Goal: Task Accomplishment & Management: Manage account settings

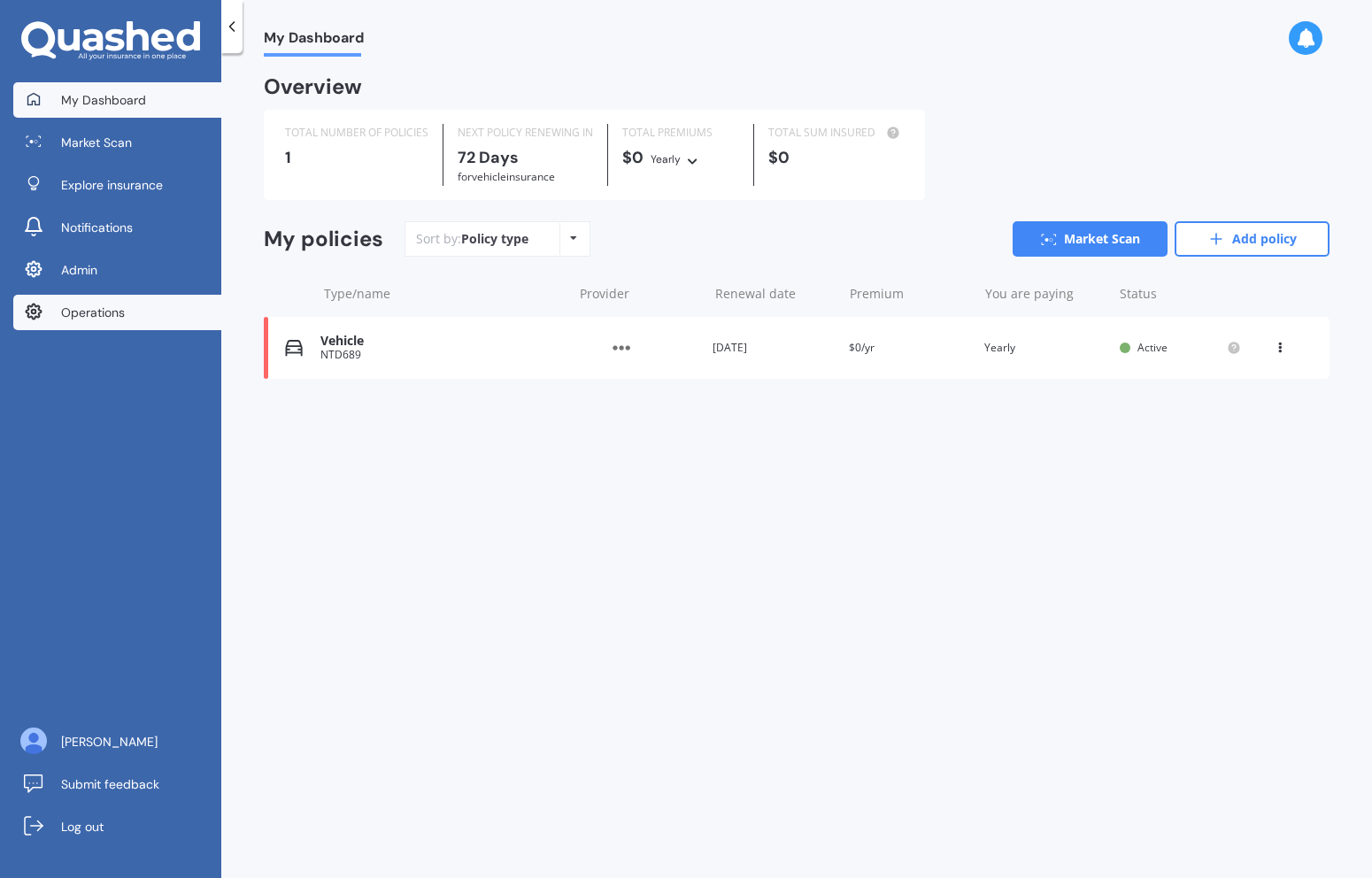
click at [96, 309] on span "Operations" at bounding box center [92, 313] width 64 height 18
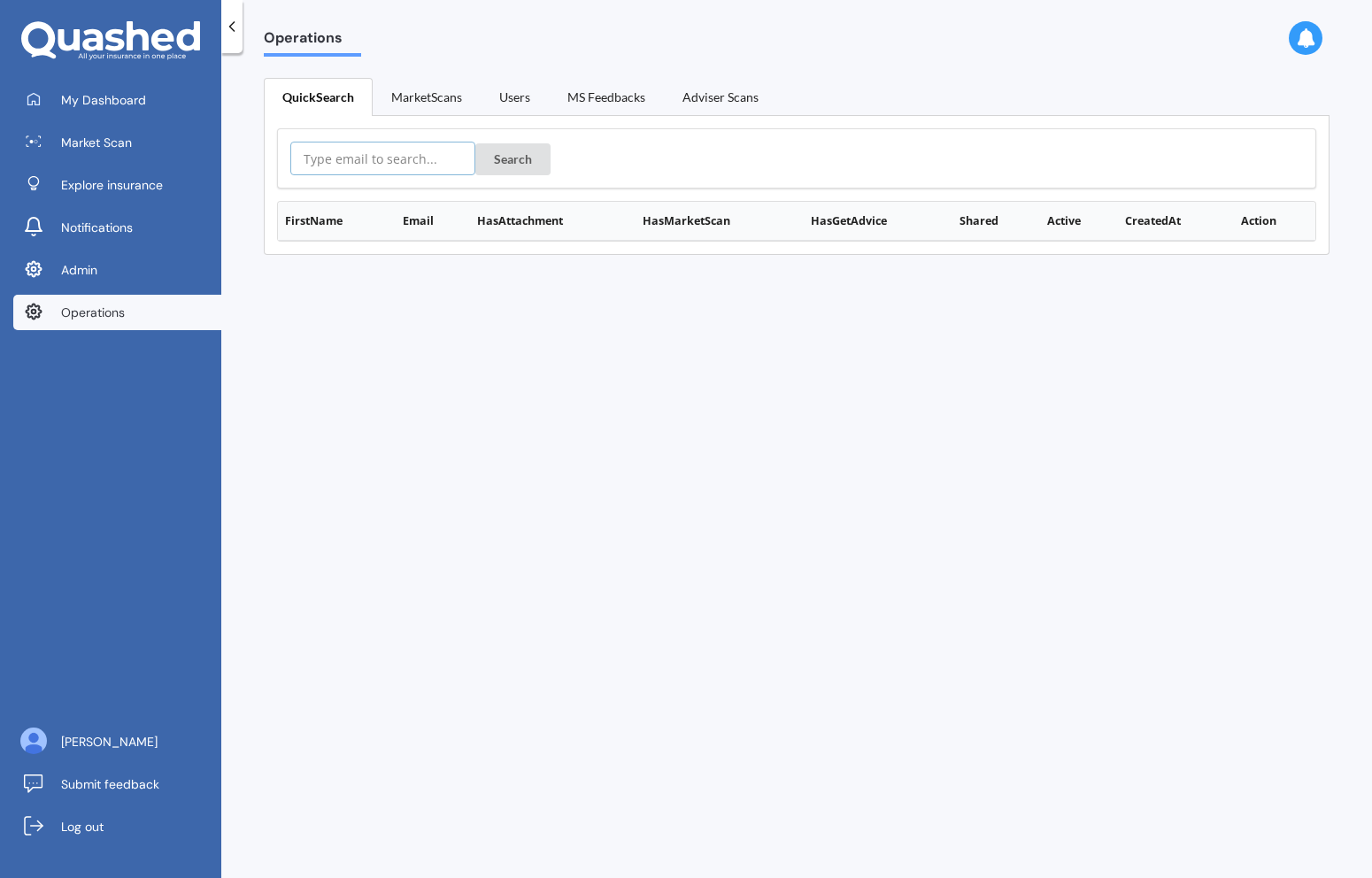
click at [372, 151] on input "text" at bounding box center [383, 158] width 185 height 33
paste input "brandon.epapara@outlook.co.nz"
click at [494, 162] on button "Search" at bounding box center [512, 160] width 75 height 32
click at [1269, 258] on button "Details" at bounding box center [1269, 258] width 60 height 25
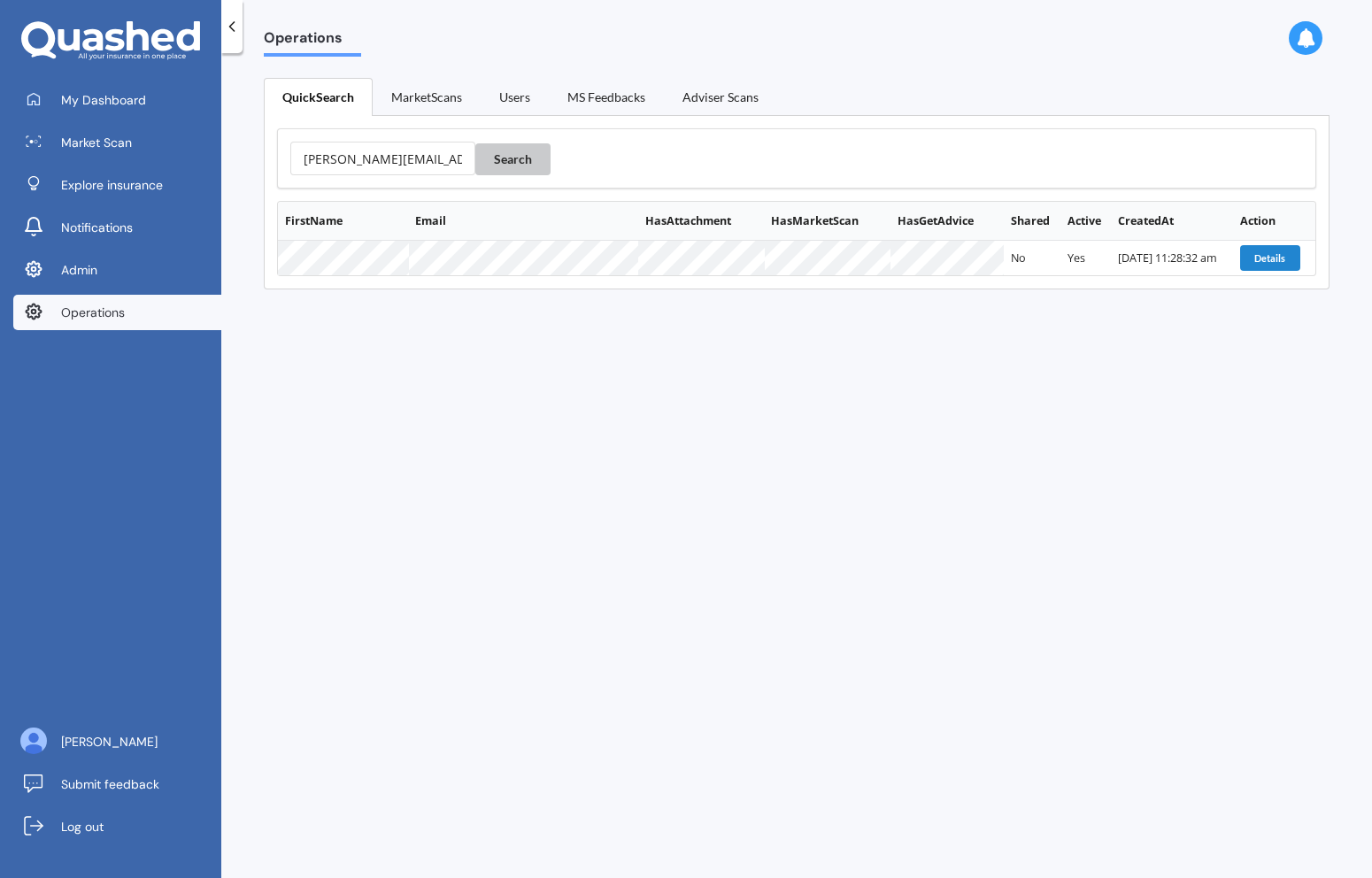
click at [492, 162] on button "Search" at bounding box center [512, 160] width 75 height 32
click at [333, 161] on input "brandon.epapara@outlook.co.nz" at bounding box center [383, 158] width 185 height 33
paste input "epapara@icloud.com"
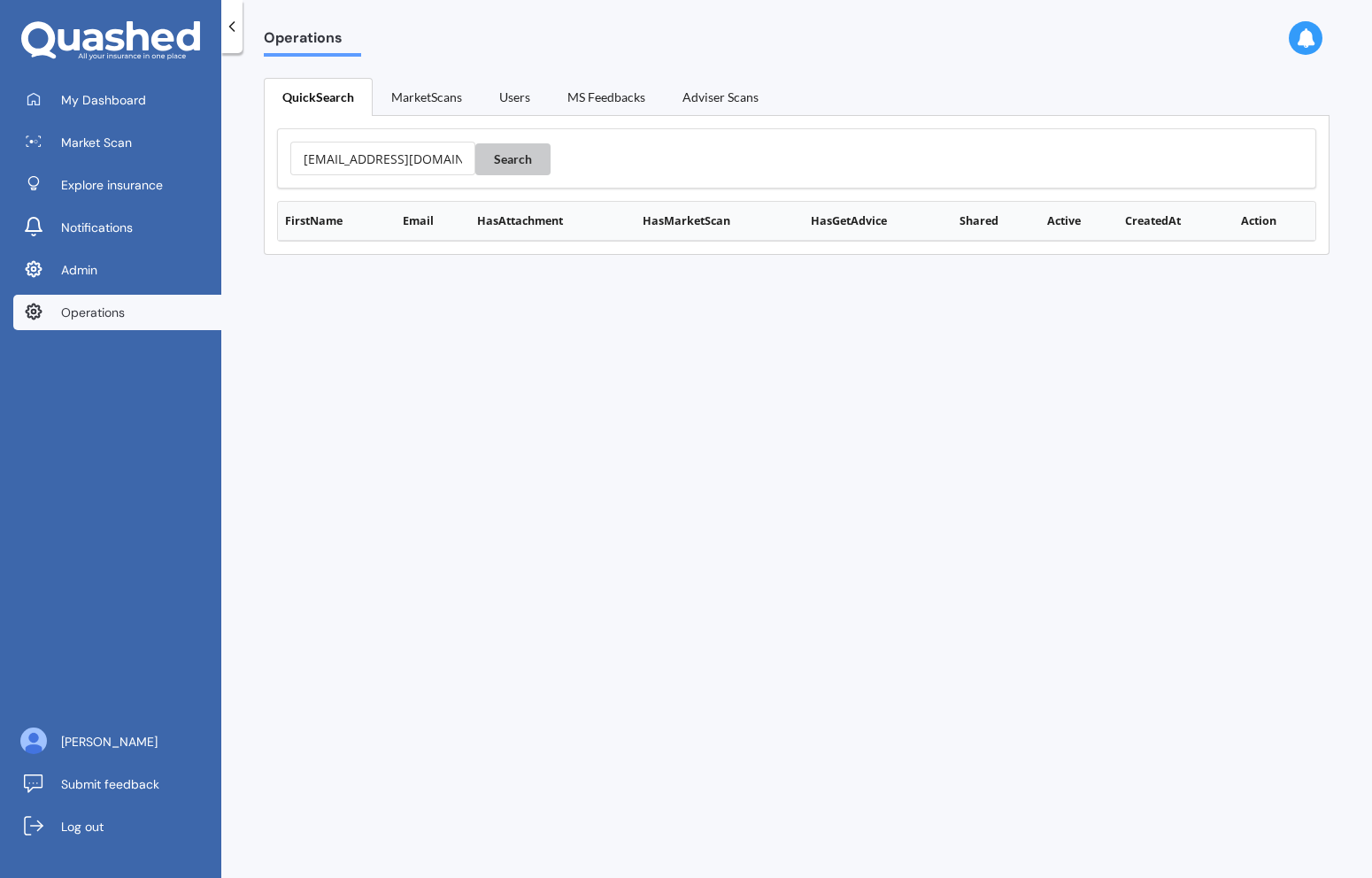
click at [494, 159] on button "Search" at bounding box center [512, 160] width 75 height 32
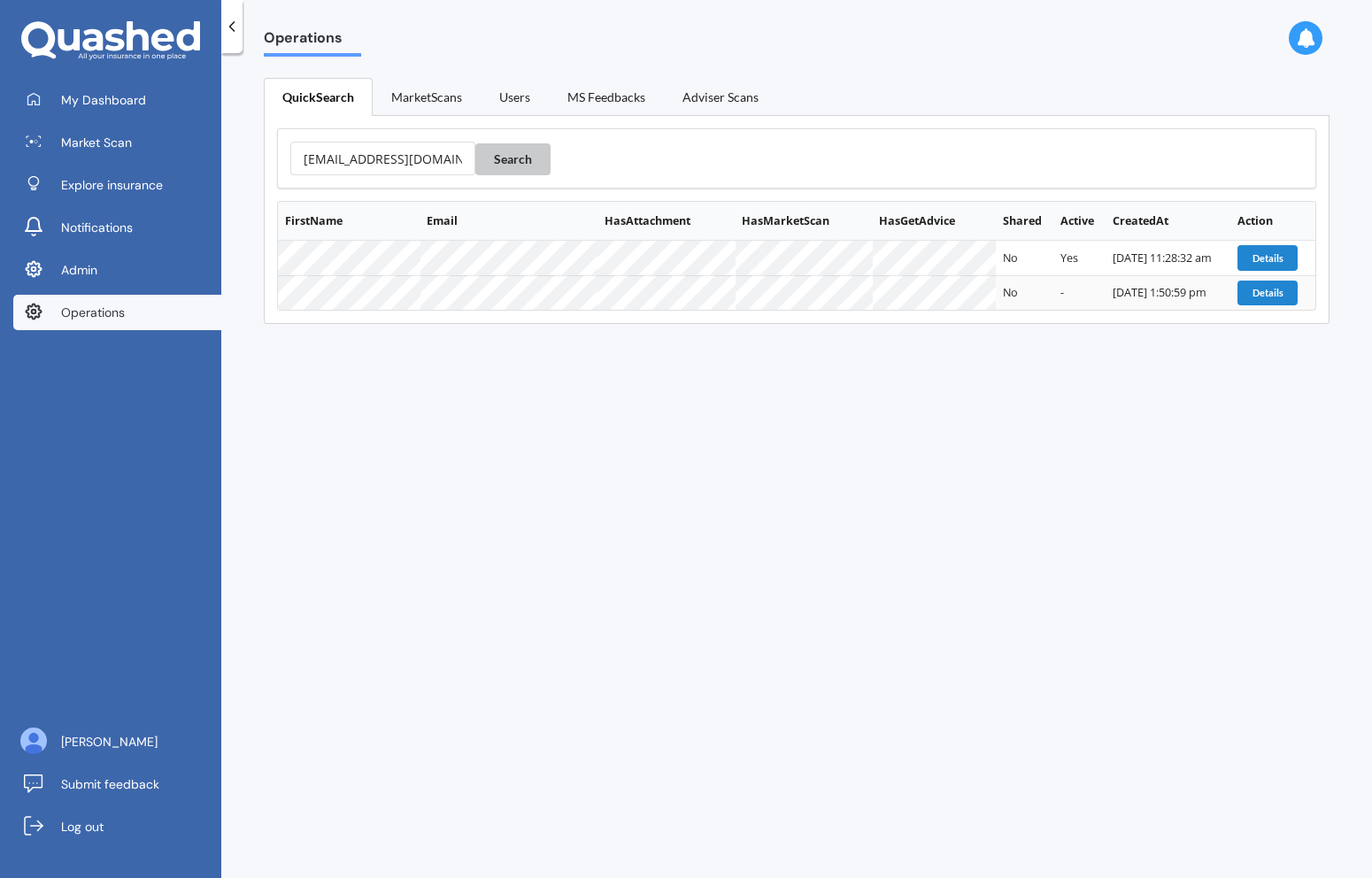
click at [505, 165] on button "Search" at bounding box center [512, 160] width 75 height 32
click at [1280, 293] on button "Details" at bounding box center [1267, 293] width 60 height 25
click at [497, 161] on button "Search" at bounding box center [512, 160] width 75 height 32
click at [391, 143] on input "bepapara@icloud.com" at bounding box center [383, 158] width 185 height 33
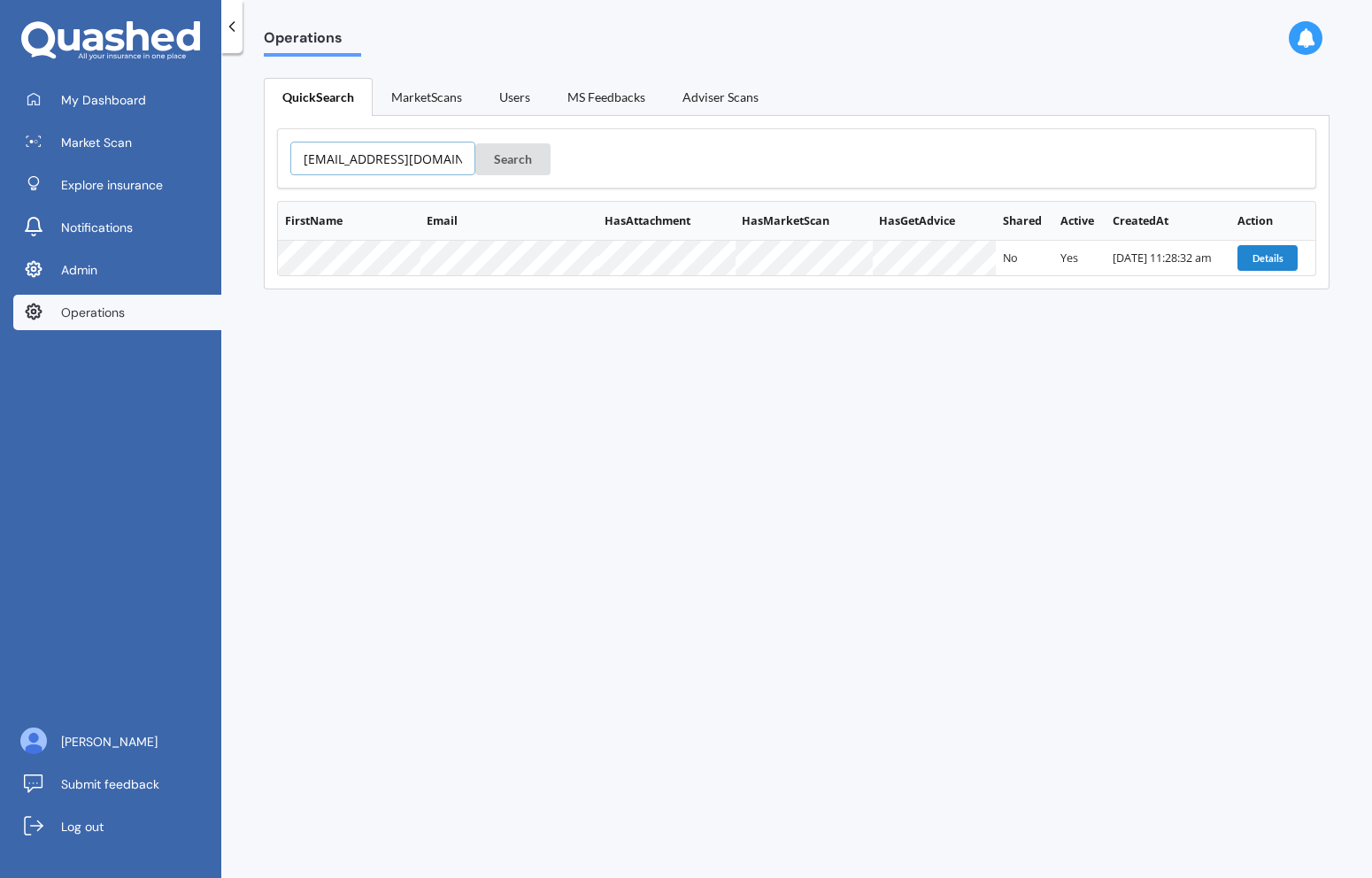
click at [391, 143] on input "bepapara@icloud.com" at bounding box center [383, 158] width 185 height 33
click at [353, 169] on input "bepapara@icloud.com" at bounding box center [383, 158] width 185 height 33
paste input "nickybusstnz@gmail.com""
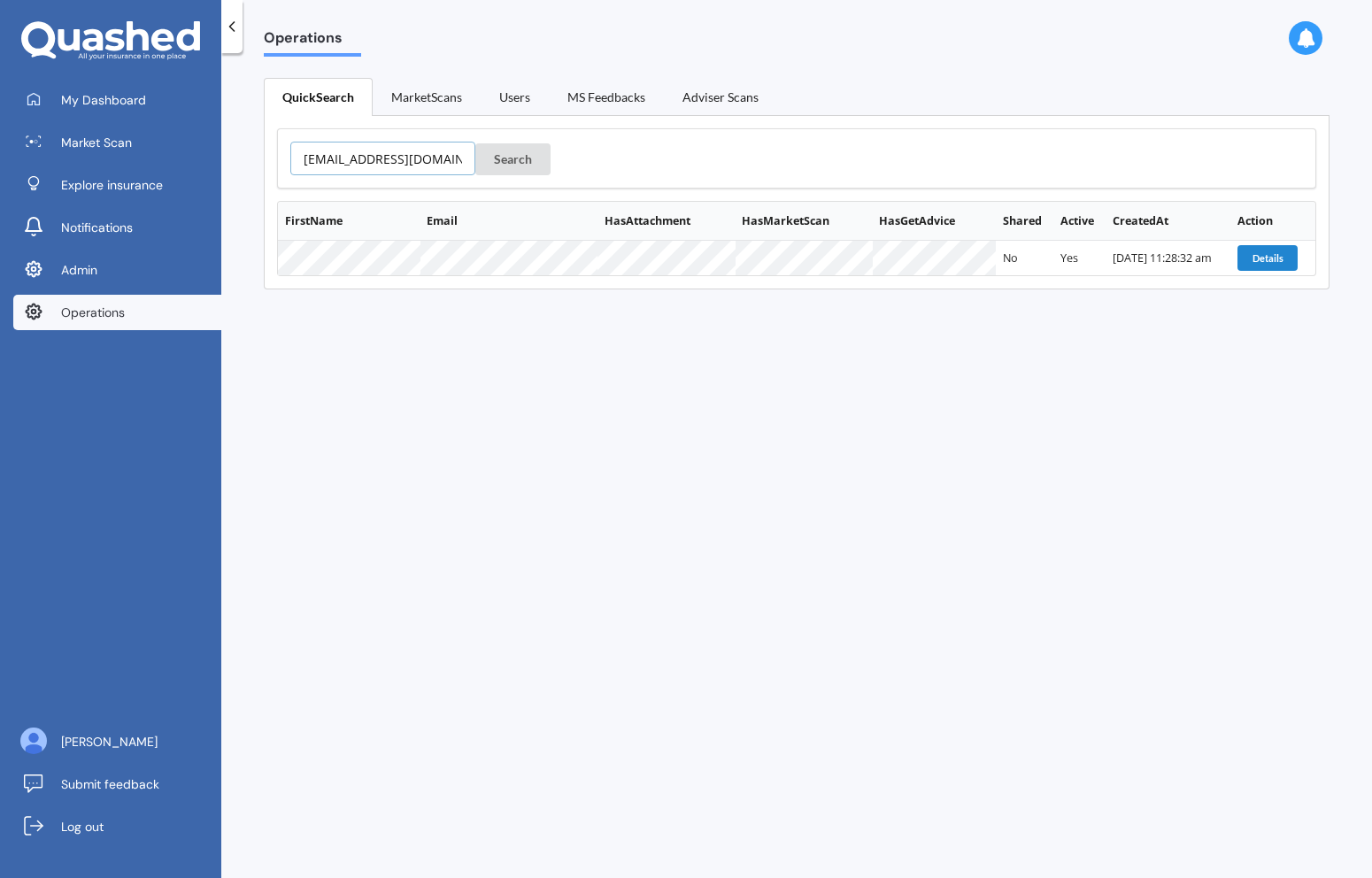
scroll to position [0, 10]
click at [475, 143] on button "Search" at bounding box center [512, 160] width 75 height 32
type input "[EMAIL_ADDRESS][DOMAIN_NAME]"
click at [475, 143] on button "Search" at bounding box center [512, 160] width 75 height 32
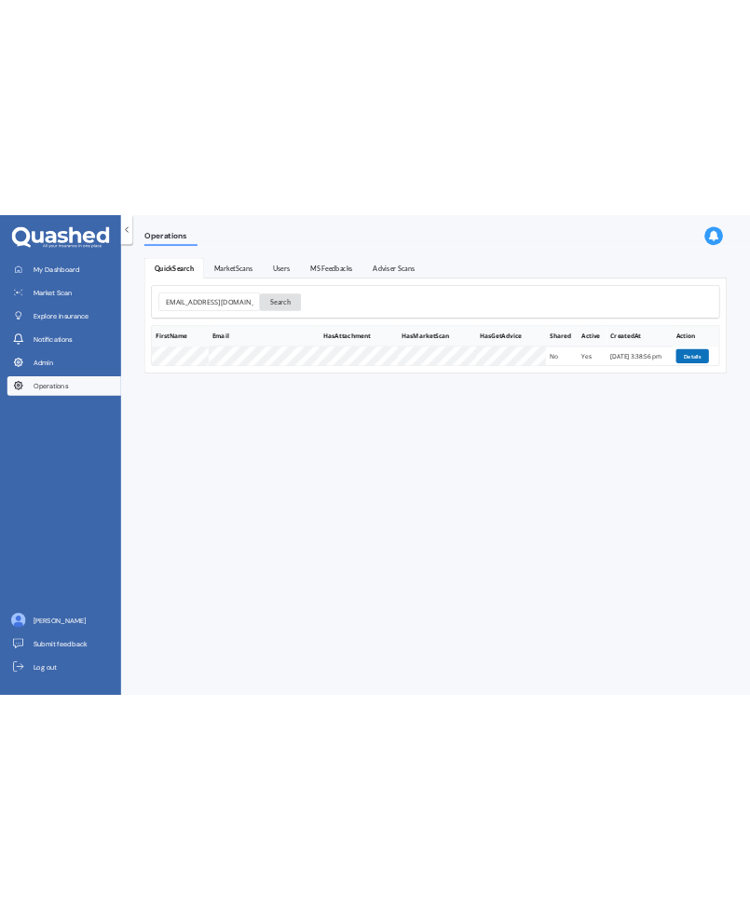
scroll to position [0, 0]
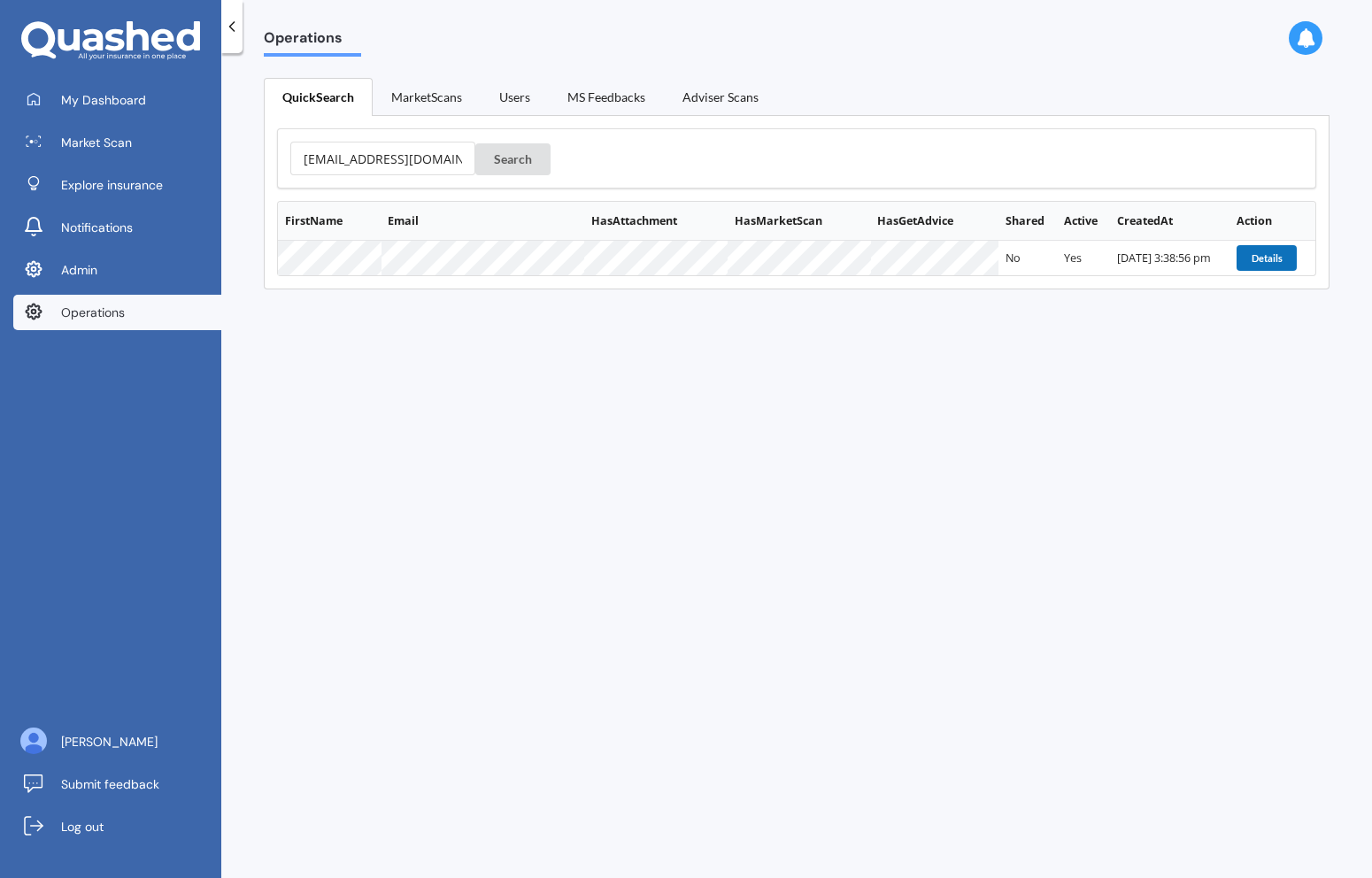
click at [1266, 262] on button "Details" at bounding box center [1267, 258] width 60 height 25
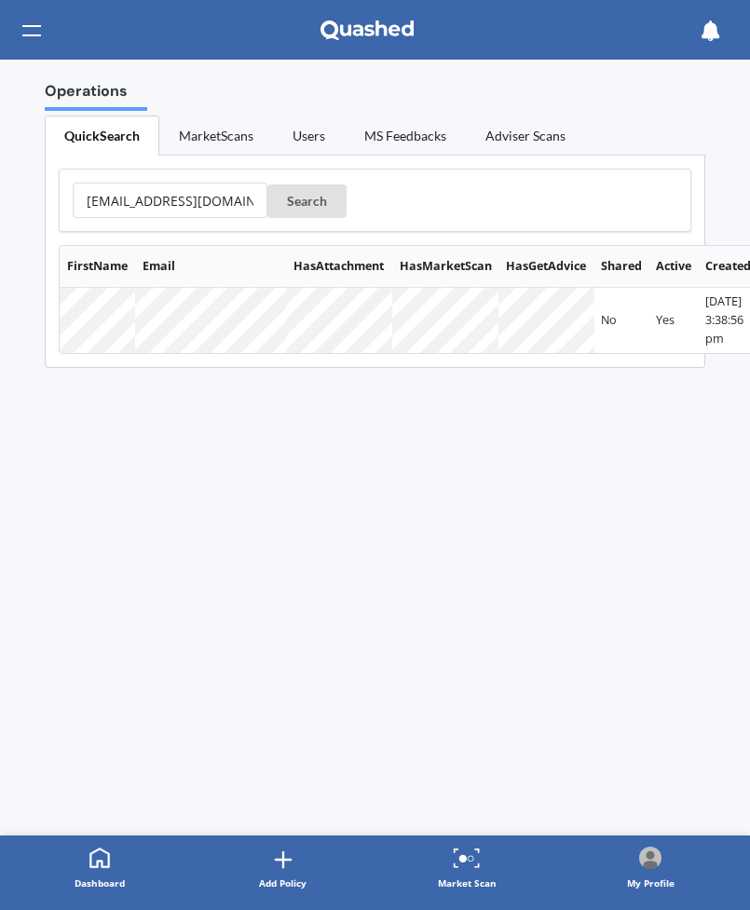
scroll to position [0, 103]
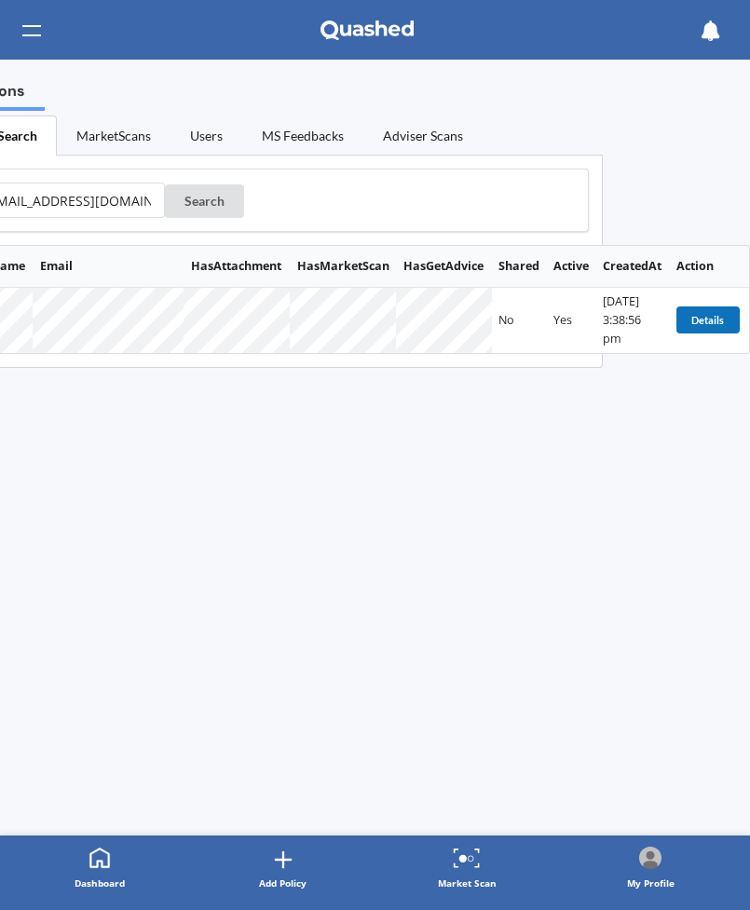
click at [720, 325] on button "Details" at bounding box center [708, 320] width 63 height 26
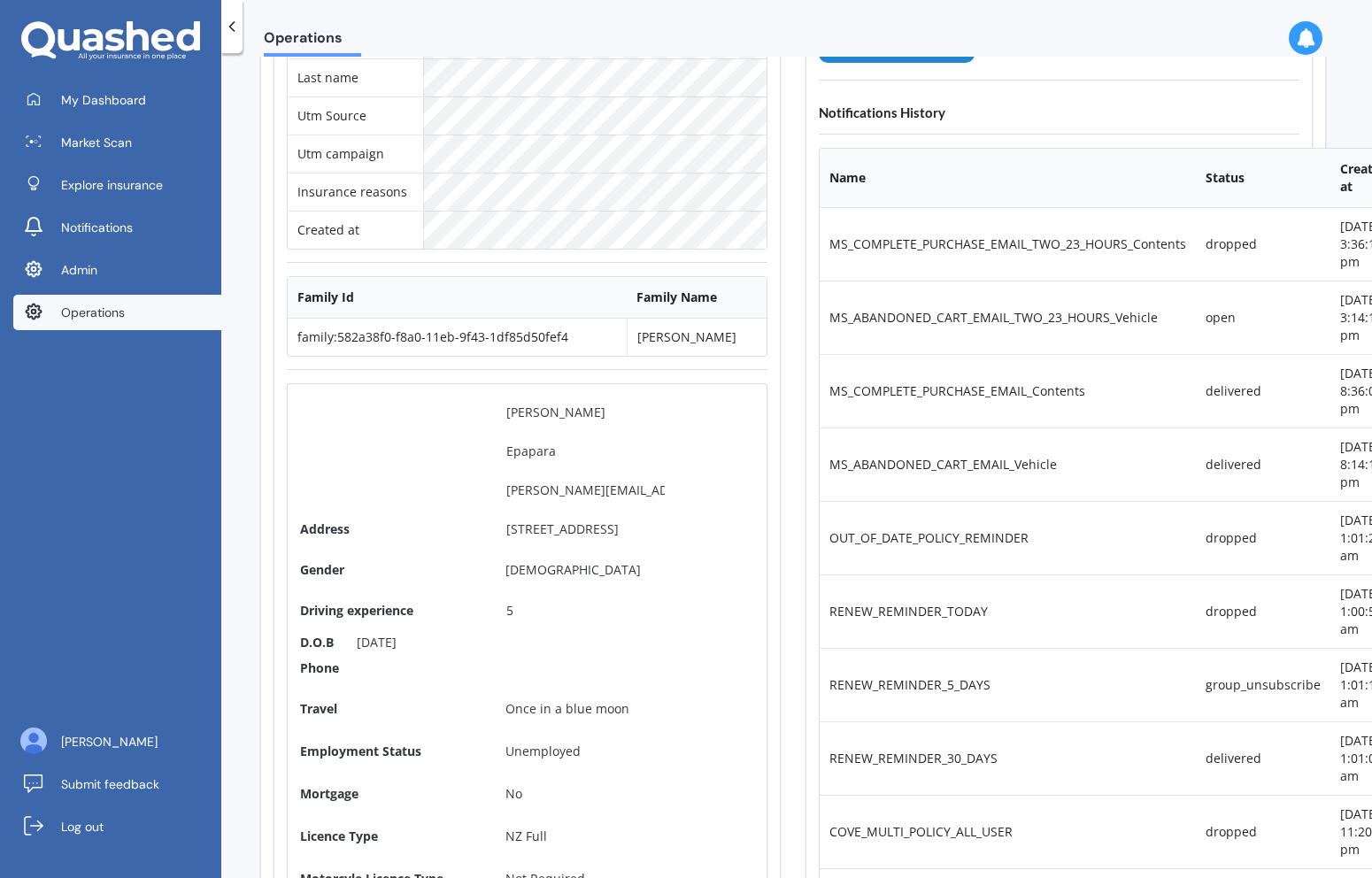
scroll to position [0, 4]
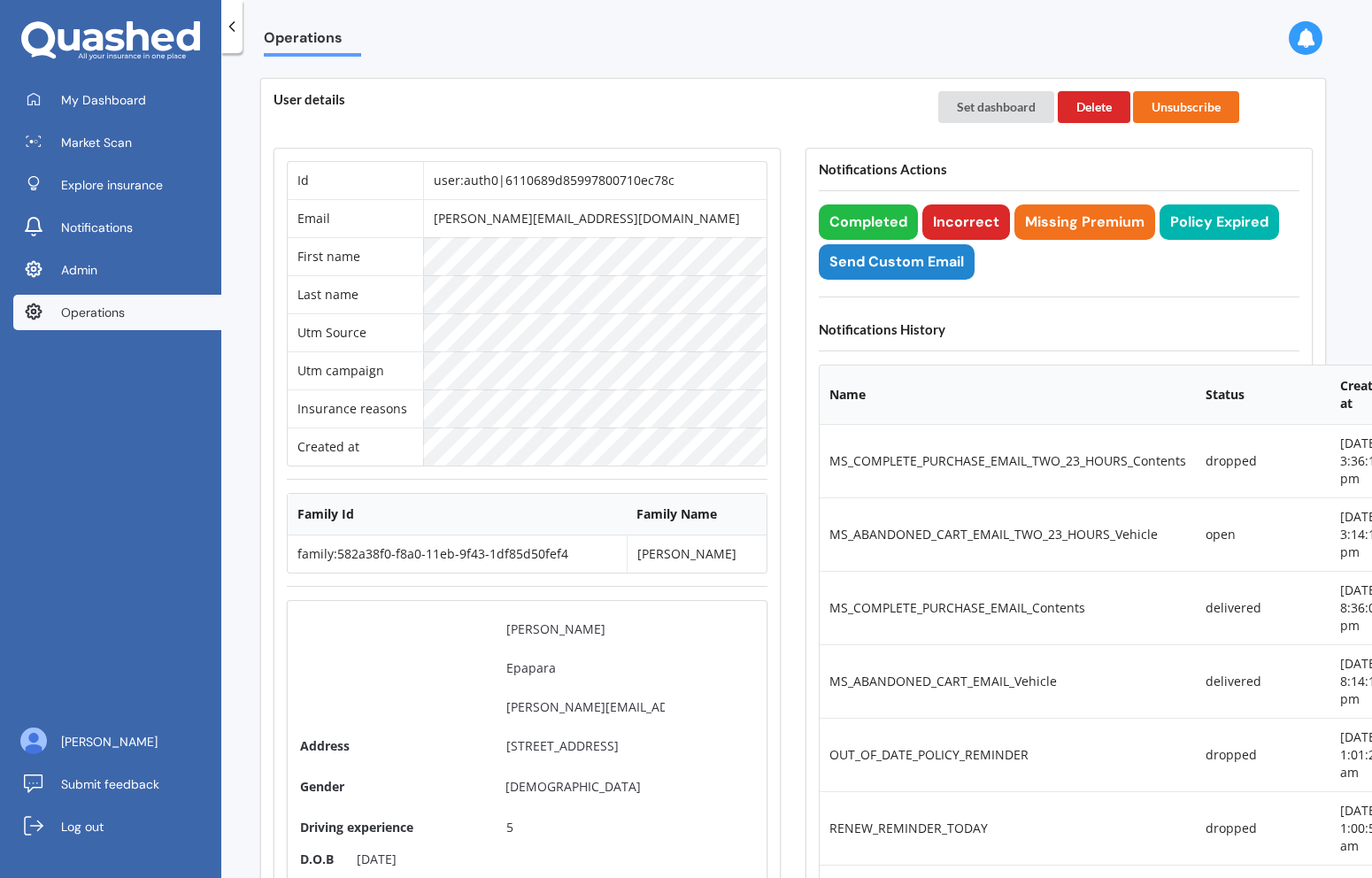
click at [543, 220] on td "brandon.epapara@outlook.co.nz" at bounding box center [595, 219] width 344 height 38
copy td "brandon.epapara@outlook.co.nz"
click at [530, 217] on td "brandon.epapara@outlook.co.nz" at bounding box center [595, 219] width 344 height 38
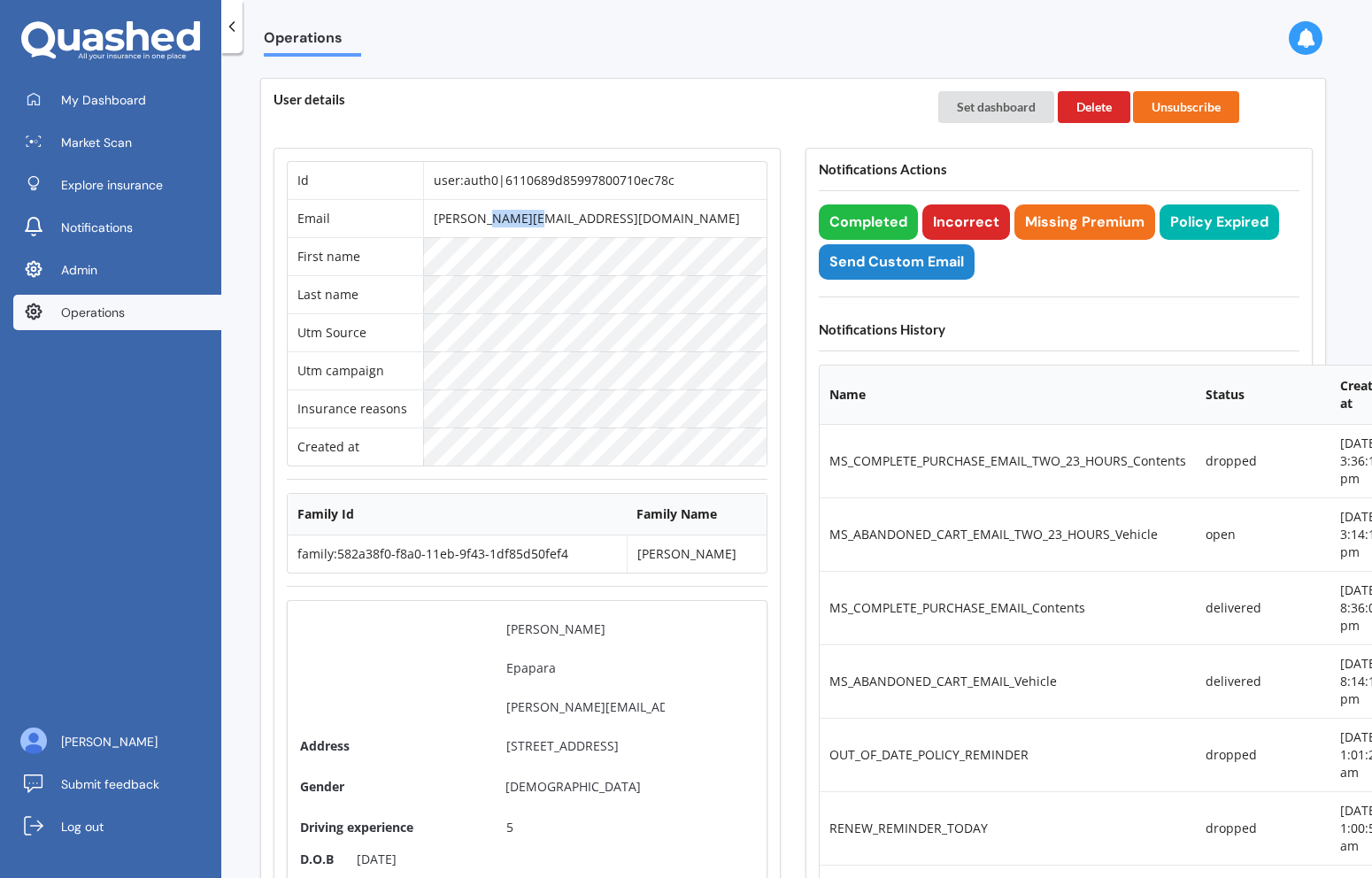
click at [530, 217] on td "brandon.epapara@outlook.co.nz" at bounding box center [595, 219] width 344 height 38
copy td "brandon.epapara@outlook.co.nz"
click at [546, 181] on td "user:auth0|6110689d85997800710ec78c" at bounding box center [595, 181] width 344 height 37
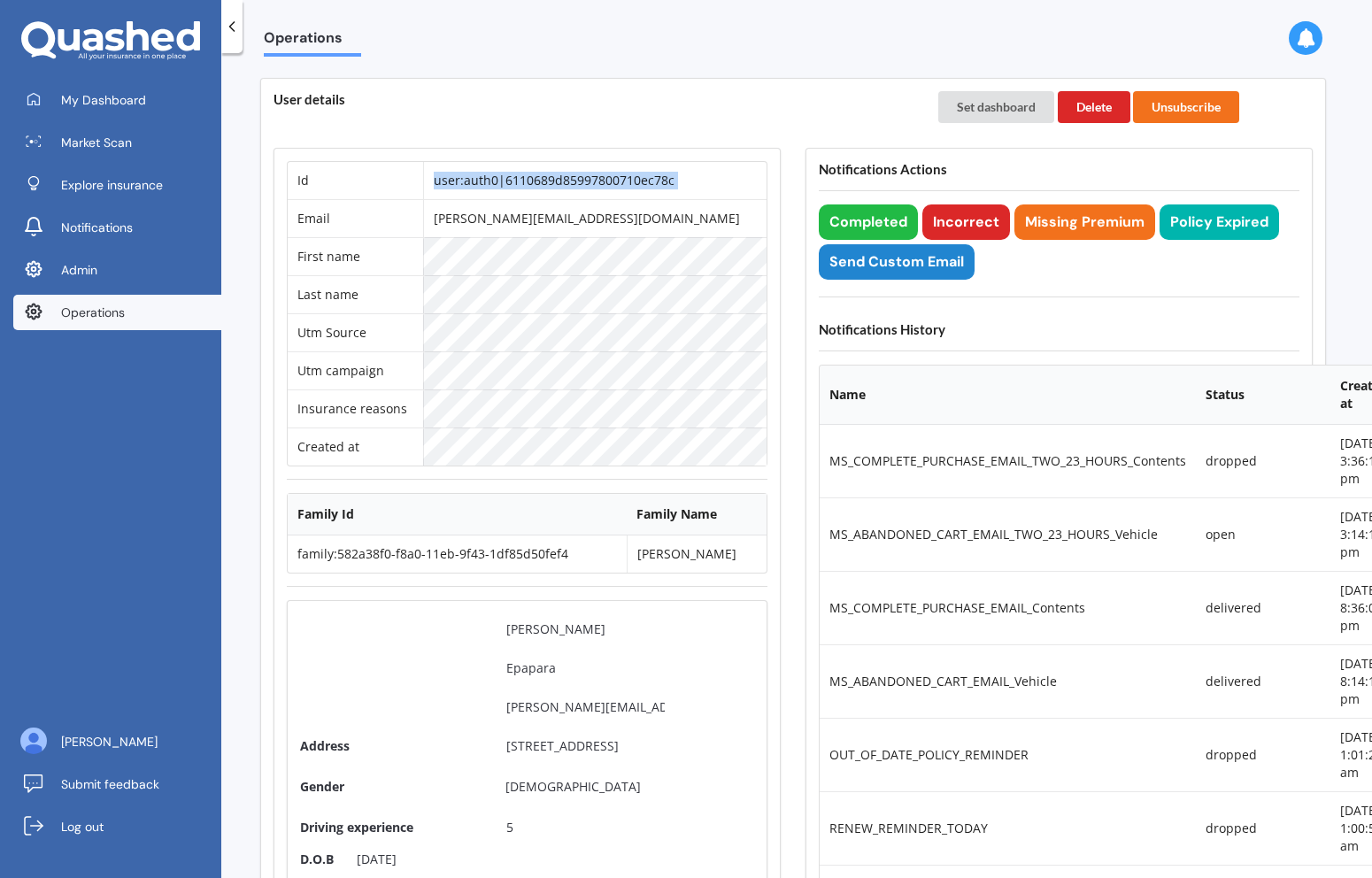
click at [546, 181] on td "user:auth0|6110689d85997800710ec78c" at bounding box center [595, 181] width 344 height 37
copy td "user:auth0|6110689d85997800710ec78c"
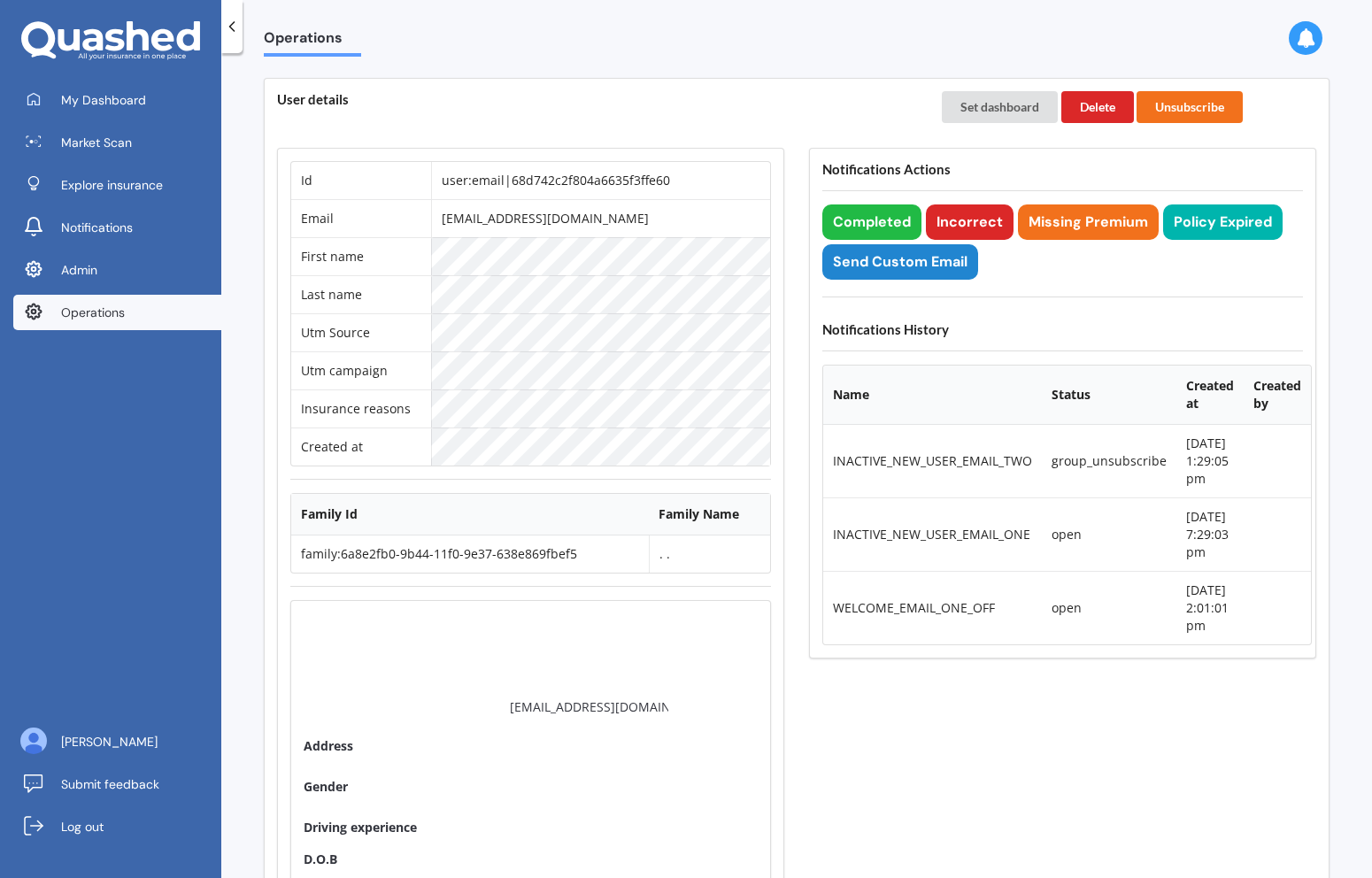
click at [577, 182] on td "user:email|68d742c2f804a6635f3ffe60" at bounding box center [600, 181] width 339 height 37
copy td "user:email|68d742c2f804a6635f3ffe60"
click at [1091, 106] on button "Delete" at bounding box center [1097, 107] width 72 height 32
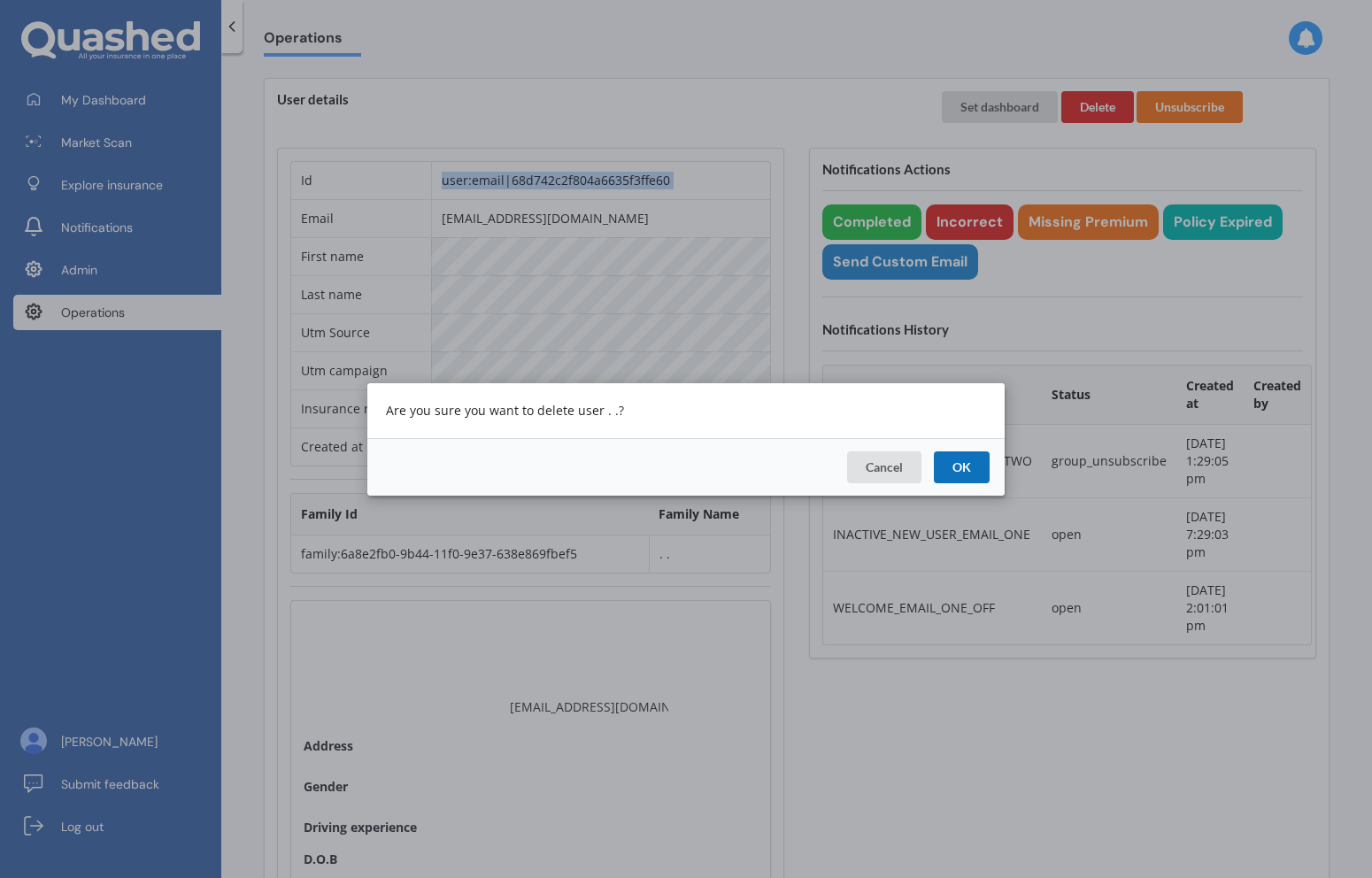
click at [954, 467] on button "OK" at bounding box center [962, 467] width 56 height 32
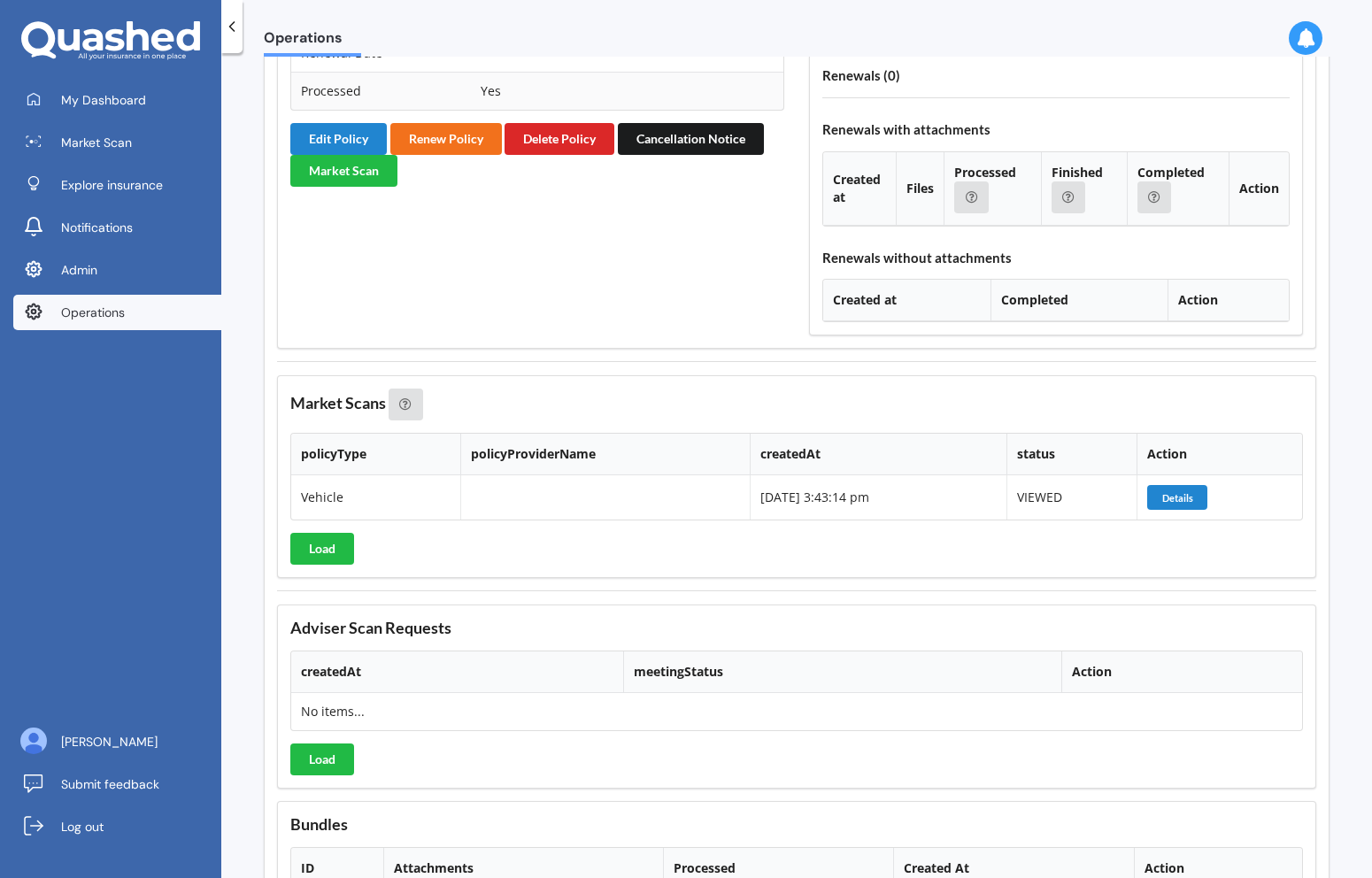
scroll to position [1672, 0]
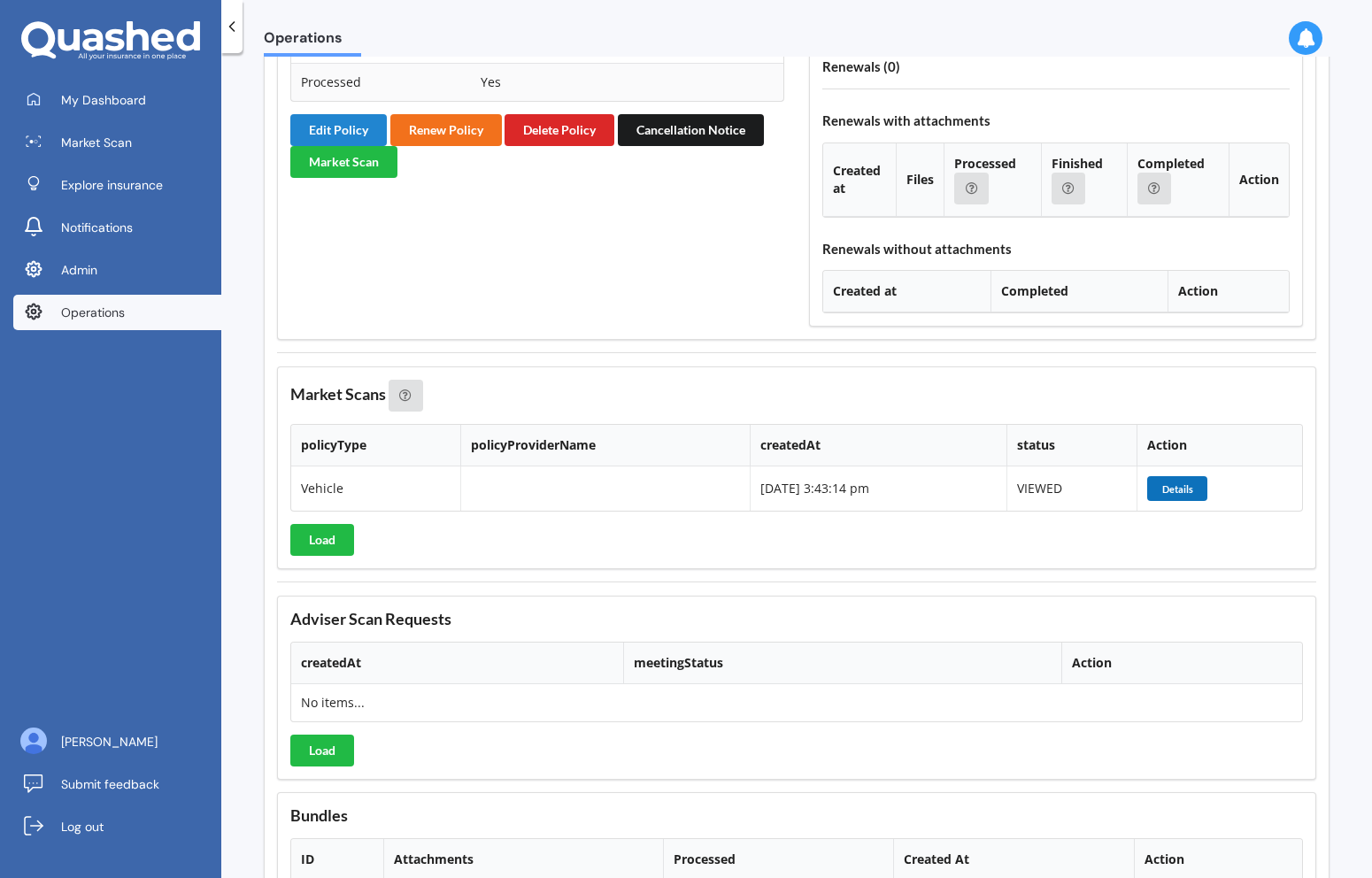
click at [1174, 490] on button "Details" at bounding box center [1177, 488] width 60 height 25
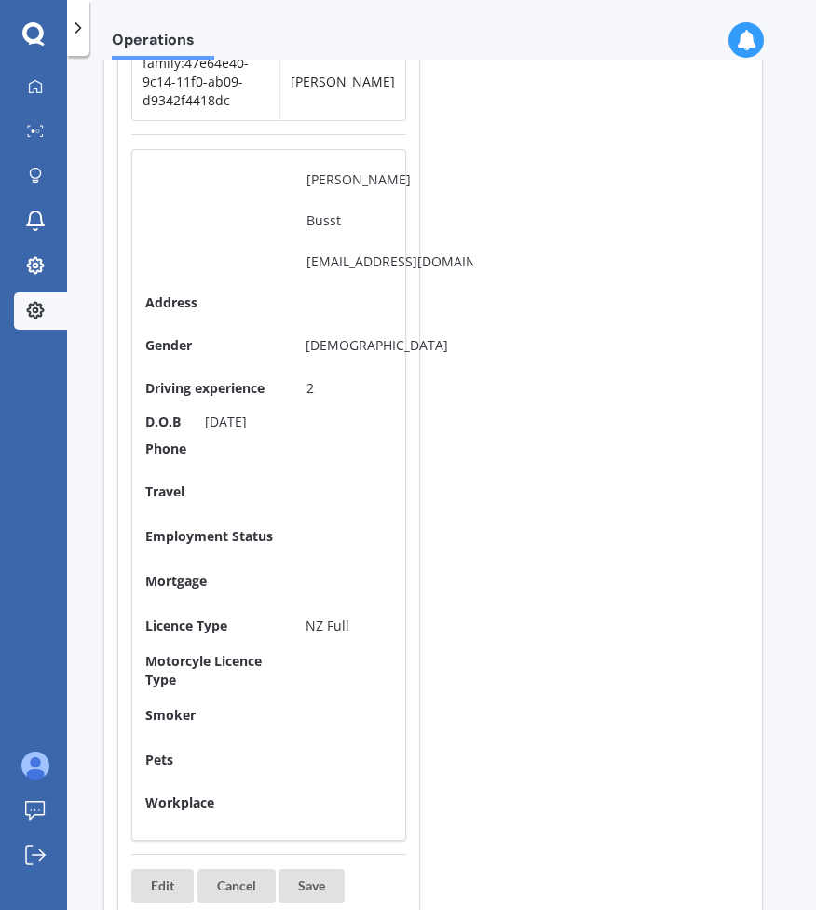
scroll to position [0, 8]
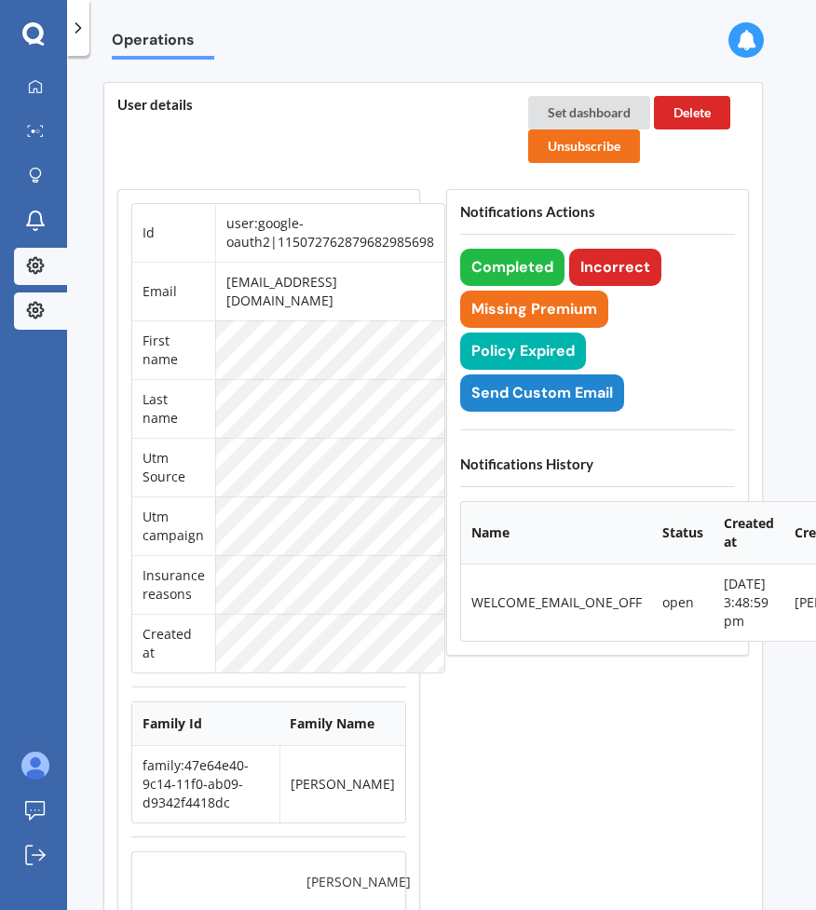
click at [42, 275] on div at bounding box center [35, 266] width 28 height 21
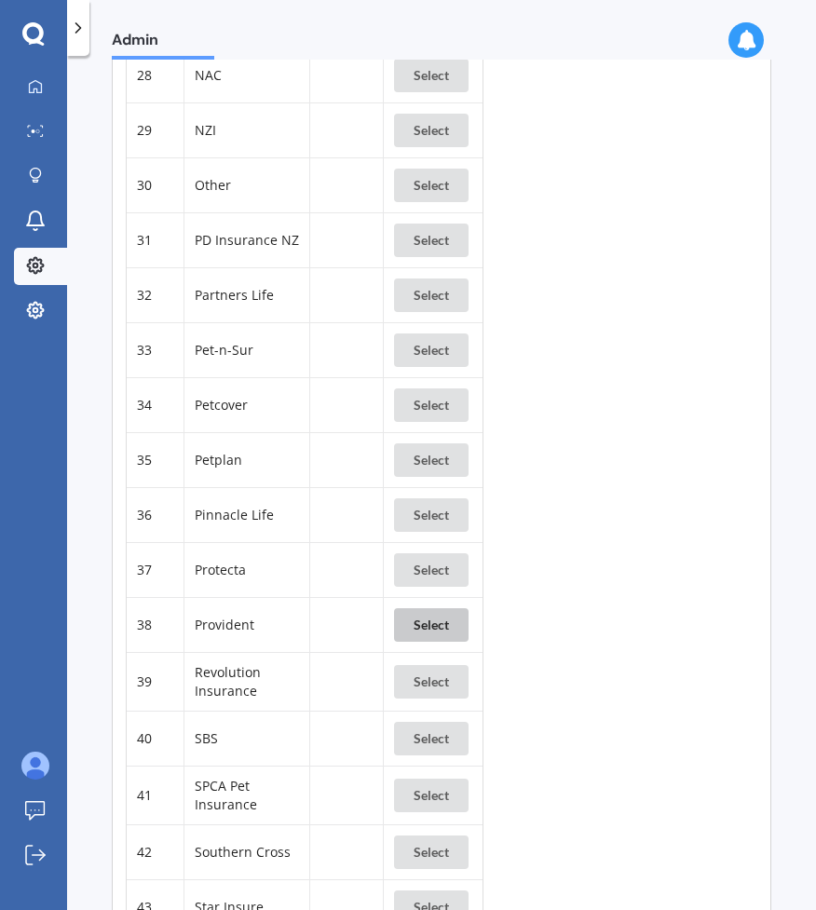
click at [413, 642] on button "Select" at bounding box center [431, 625] width 75 height 34
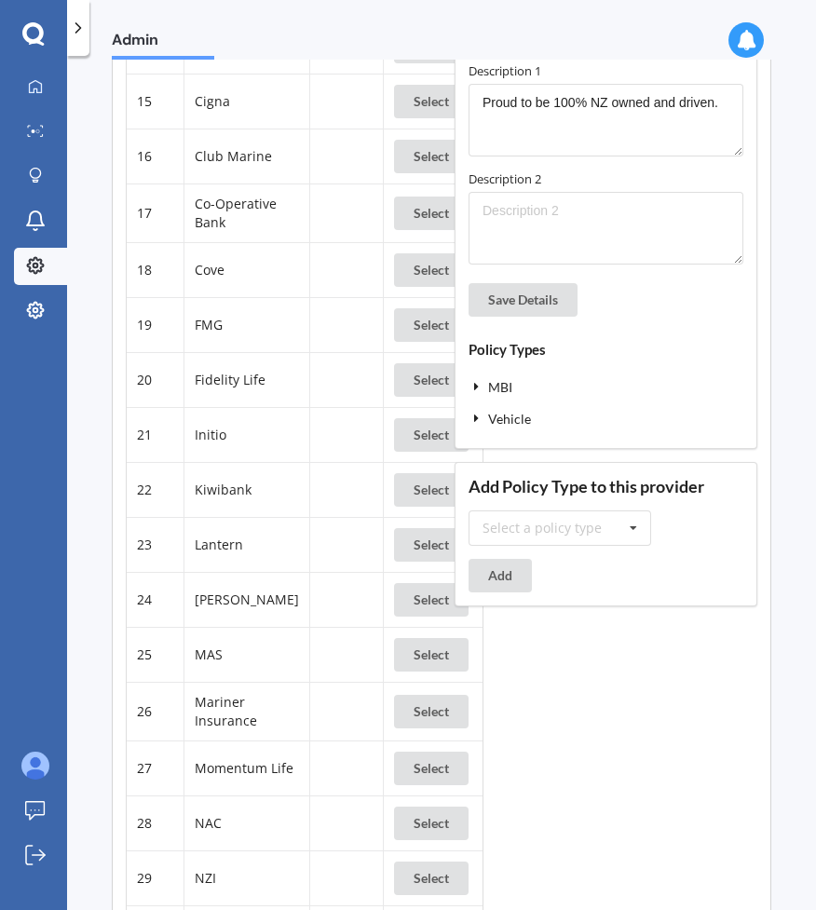
scroll to position [870, 0]
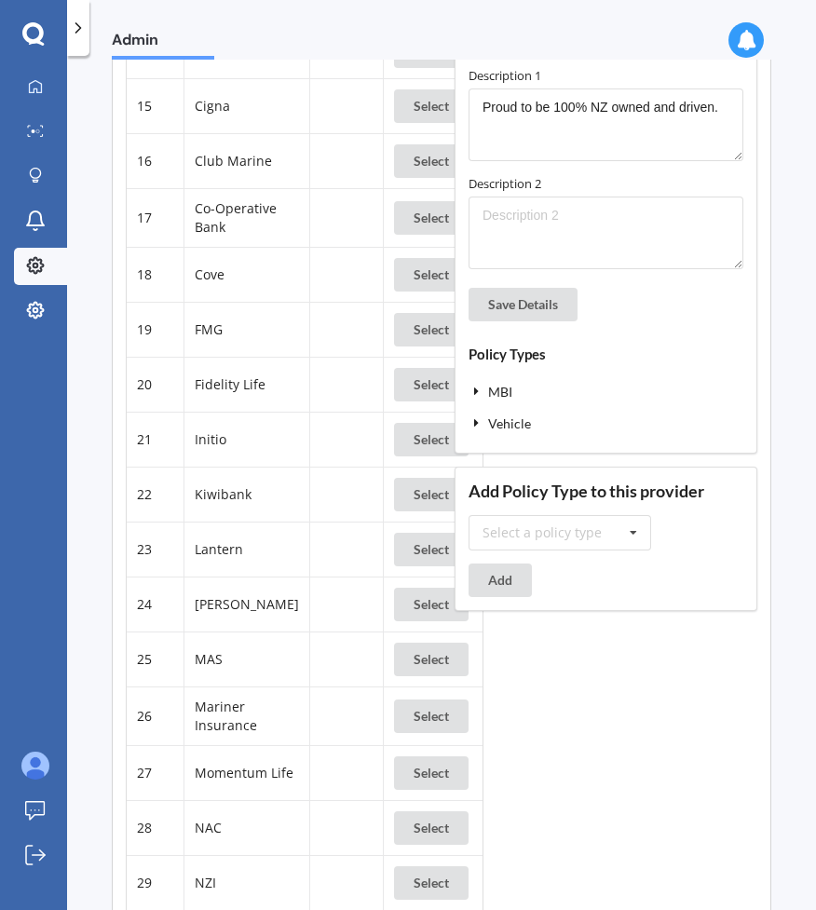
click at [477, 430] on icon at bounding box center [477, 423] width 17 height 13
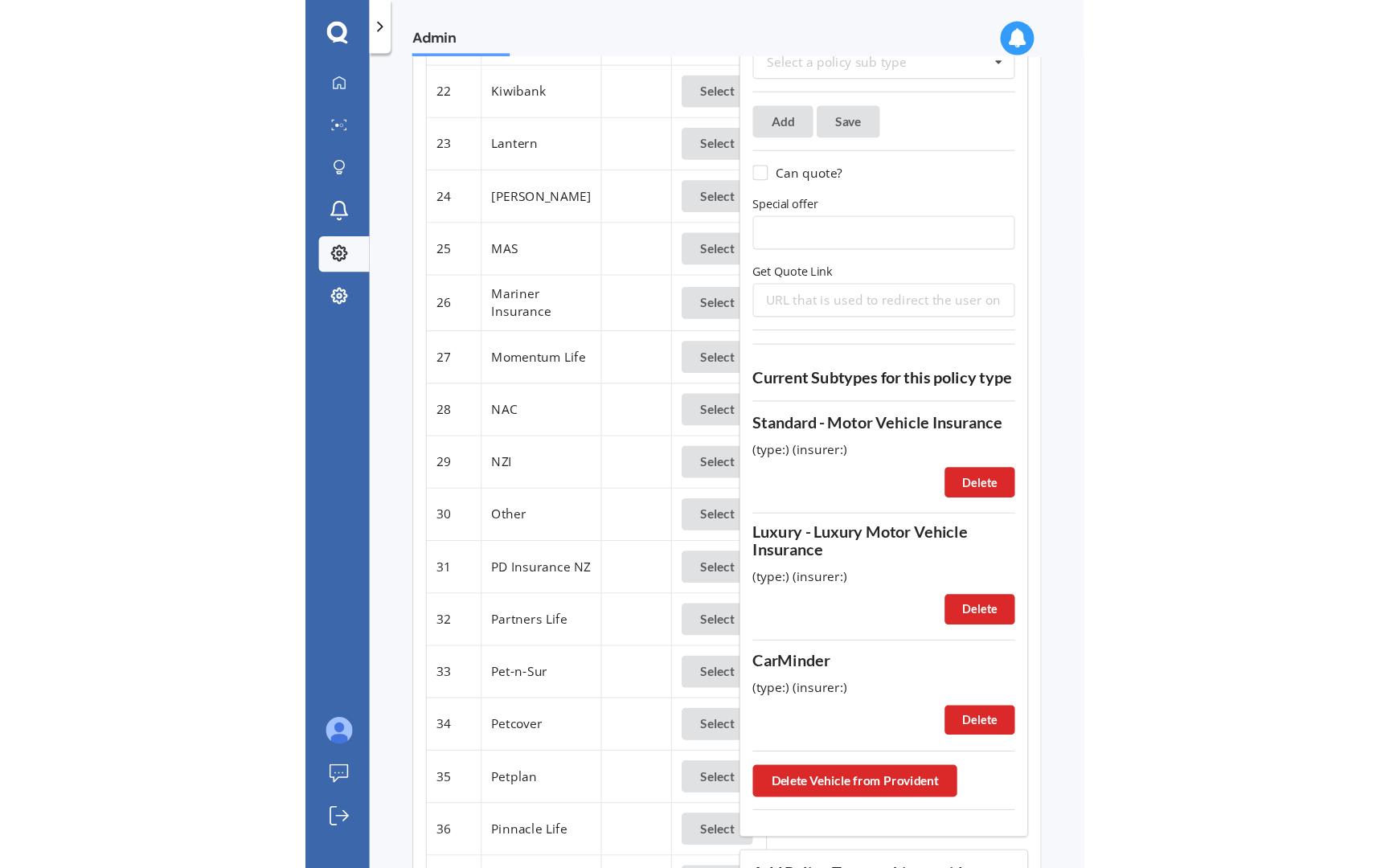
scroll to position [1098, 0]
